Goal: Task Accomplishment & Management: Use online tool/utility

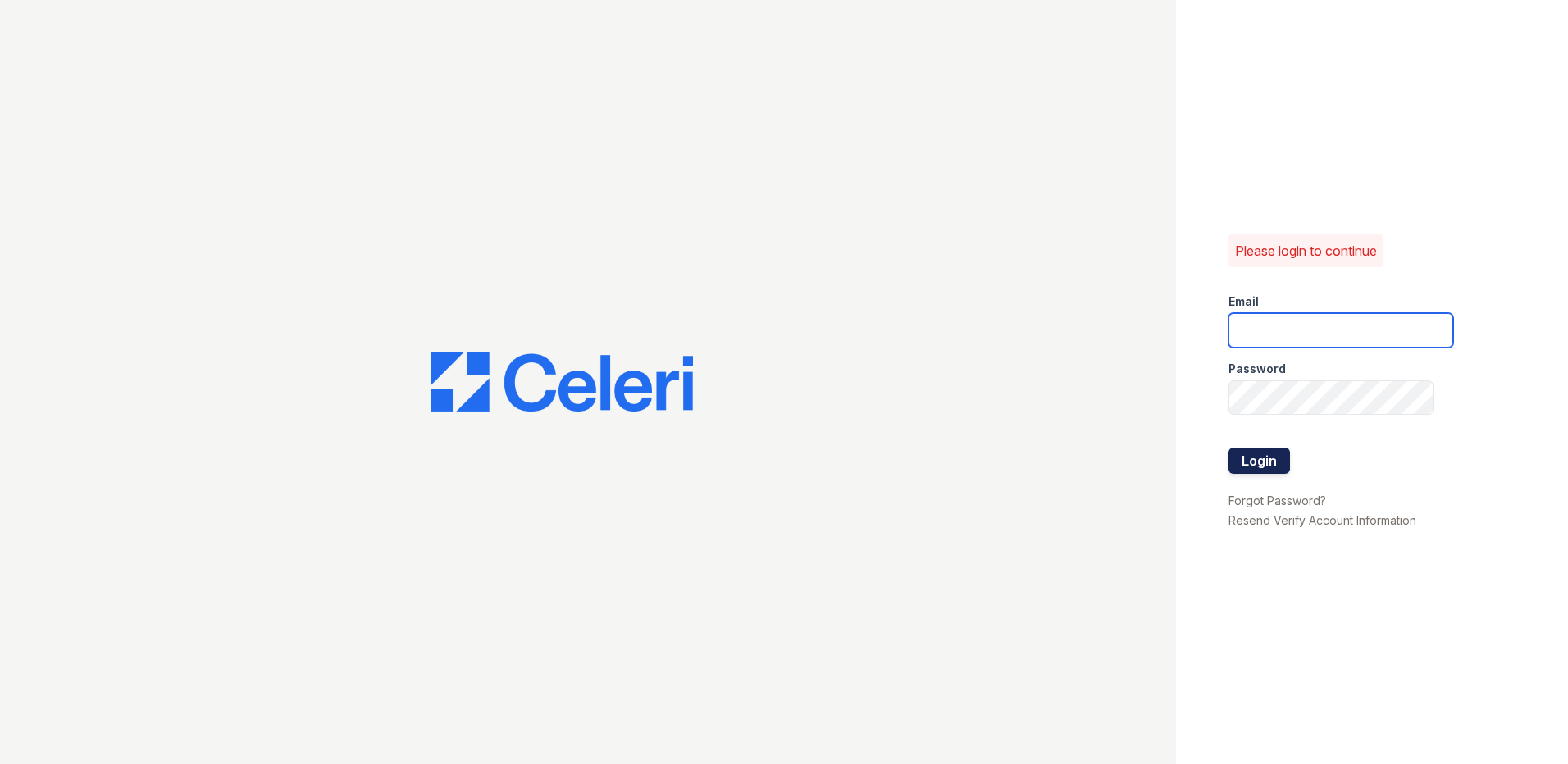
type input "[EMAIL_ADDRESS][DOMAIN_NAME]"
click at [1239, 459] on button "Login" at bounding box center [1259, 460] width 61 height 26
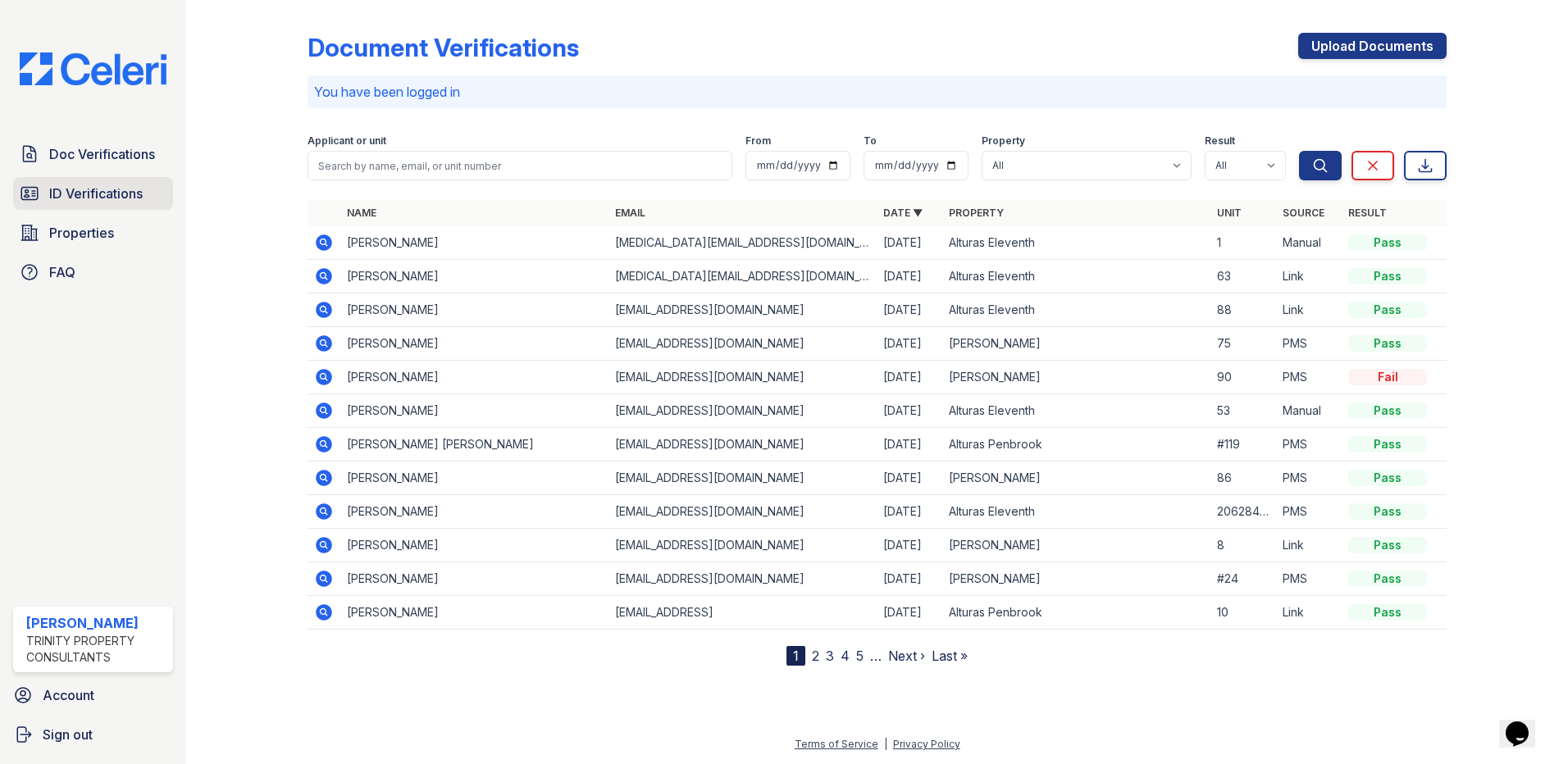
click at [93, 196] on span "ID Verifications" at bounding box center [95, 193] width 93 height 19
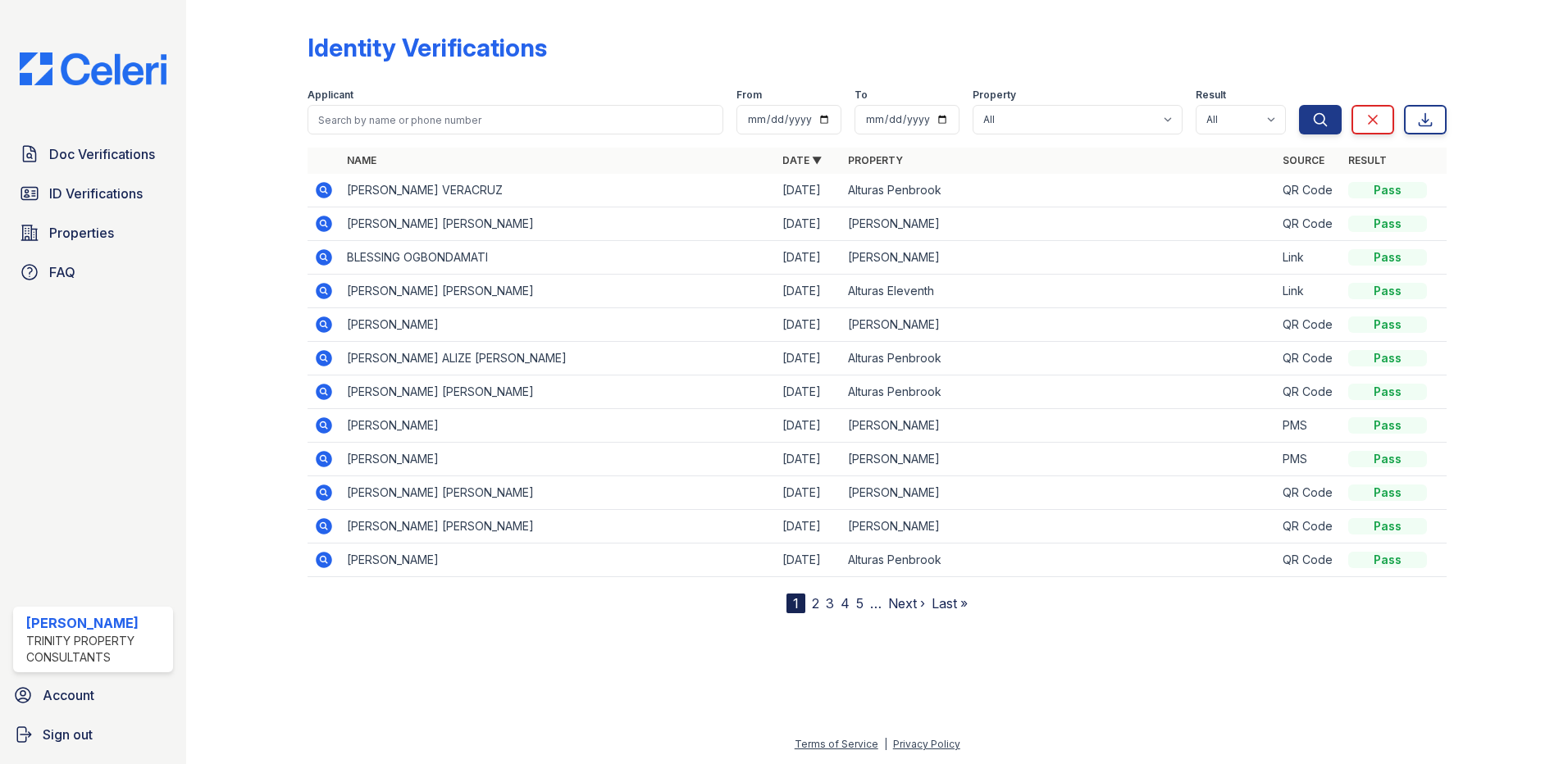
click at [326, 186] on icon at bounding box center [324, 190] width 16 height 16
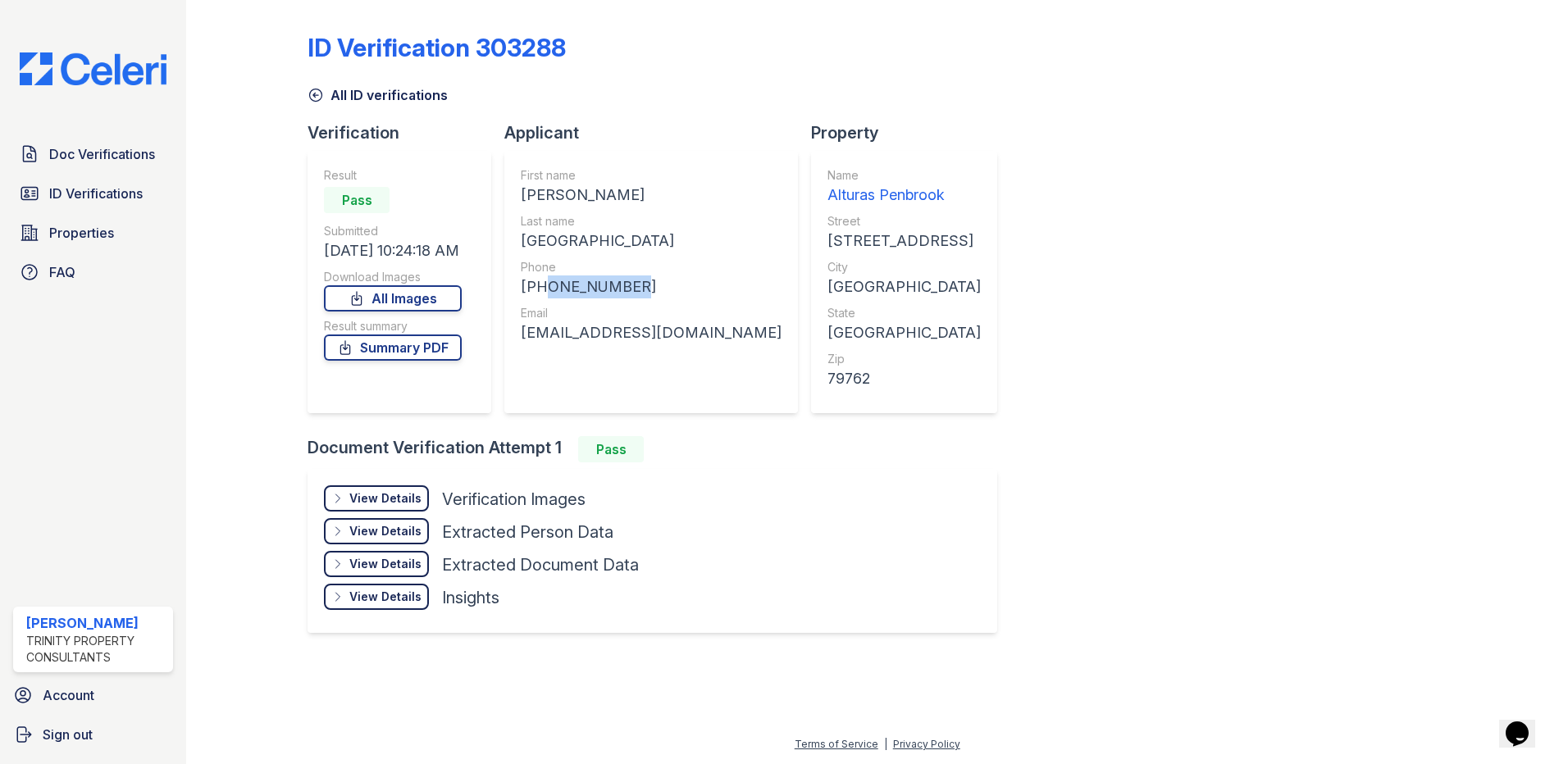
drag, startPoint x: 637, startPoint y: 287, endPoint x: 542, endPoint y: 289, distance: 95.0
click at [542, 289] on div "[PHONE_NUMBER]" at bounding box center [651, 287] width 261 height 23
copy div "4326640681"
drag, startPoint x: 679, startPoint y: 338, endPoint x: 523, endPoint y: 346, distance: 156.2
click at [523, 346] on div "First name SKYLAR LEA Last name VERACRUZ Phone +14326640681 Email skybug42@hotm…" at bounding box center [651, 281] width 294 height 262
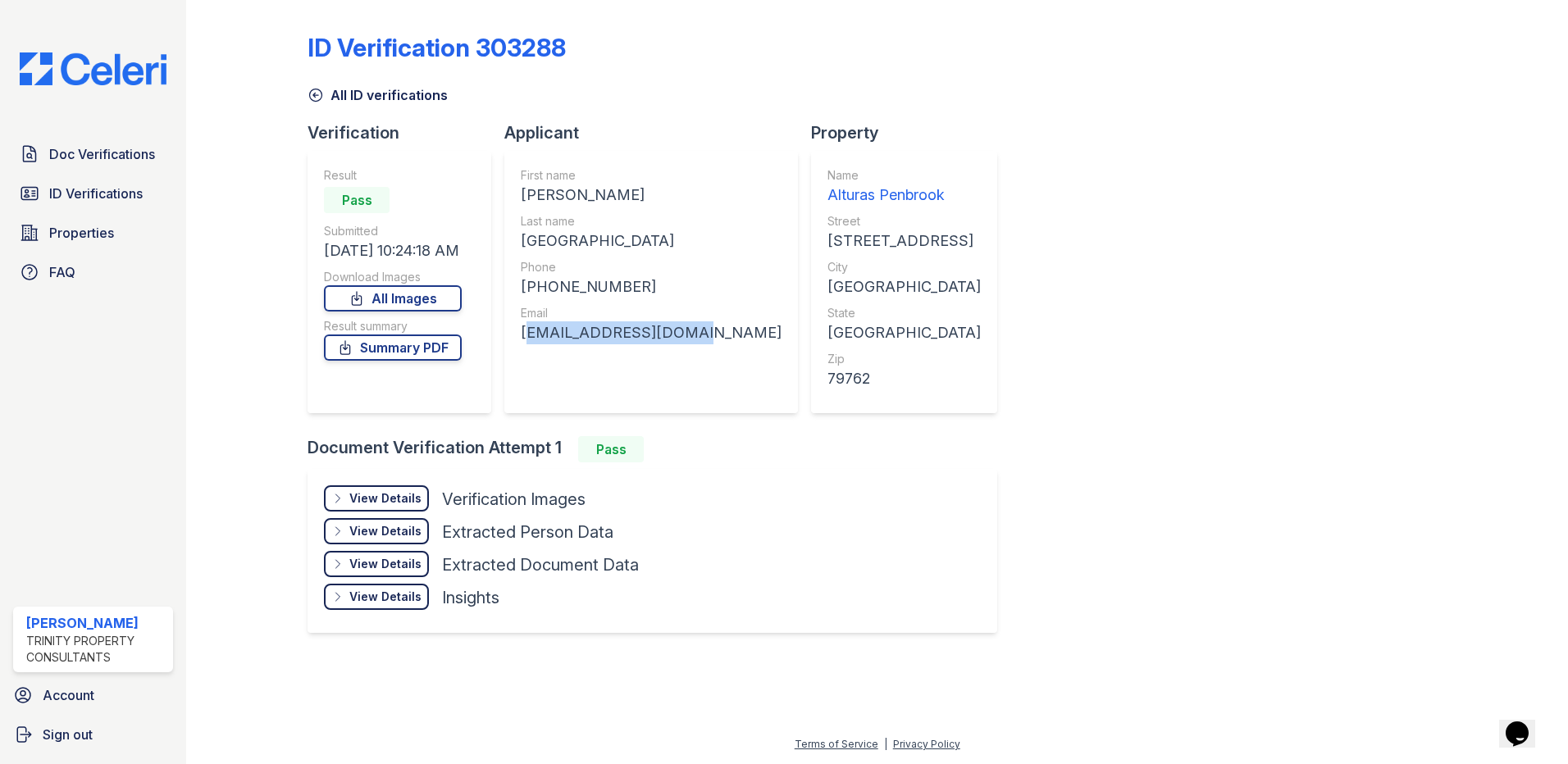
drag, startPoint x: 523, startPoint y: 346, endPoint x: 638, endPoint y: 340, distance: 115.2
copy div "skybug42@hotmail.com"
